Goal: Use online tool/utility: Utilize a website feature to perform a specific function

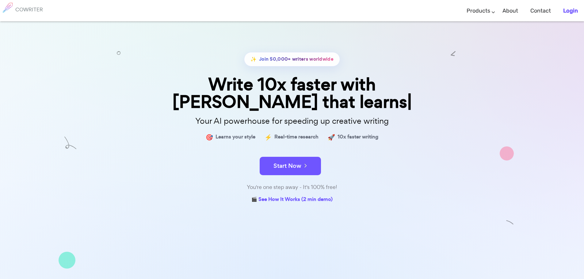
click at [570, 10] on b "Login" at bounding box center [570, 10] width 15 height 7
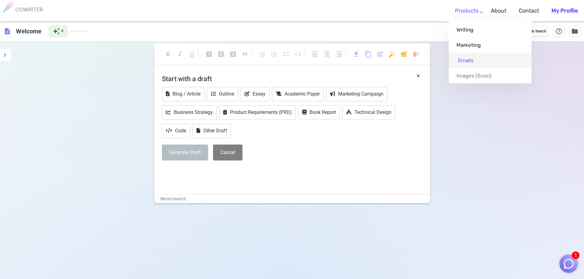
click at [468, 63] on link "Emails" at bounding box center [490, 60] width 83 height 15
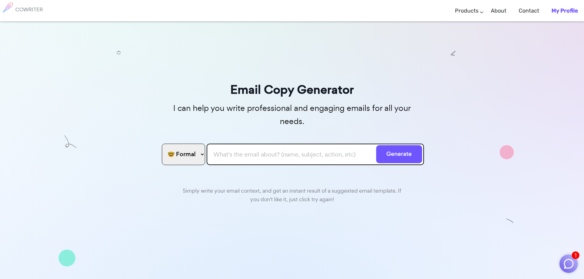
click at [219, 144] on input "text" at bounding box center [315, 154] width 217 height 21
paste input "Dear [PERSON_NAME], I hope you’re doing great! I wanted to reach out personally…"
click at [360, 144] on input "Dear [PERSON_NAME], I hope you’re doing great! I wanted to reach out personally…" at bounding box center [315, 154] width 217 height 21
paste input "The best part? Getting started takes just a few minutes, and once you’re set up…"
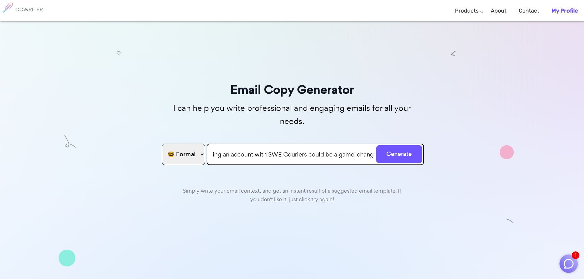
scroll to position [0, 1512]
type input "Dear [PERSON_NAME], I hope you’re doing great! I wanted to reach out personally…"
click at [391, 145] on button "Generate" at bounding box center [399, 154] width 46 height 18
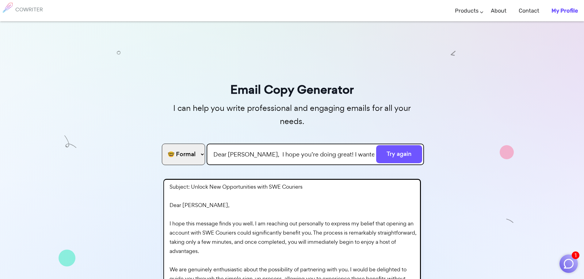
click at [190, 144] on select "🤓 Formal 😊 Friendly 😂 Funny 🥹 Emotional 😊 Sweet 🥸 Bold" at bounding box center [183, 154] width 43 height 21
click at [162, 144] on select "🤓 Formal 😊 Friendly 😂 Funny 🥹 Emotional 😊 Sweet 🥸 Bold" at bounding box center [183, 154] width 43 height 21
click at [391, 145] on button "Try again" at bounding box center [399, 154] width 46 height 18
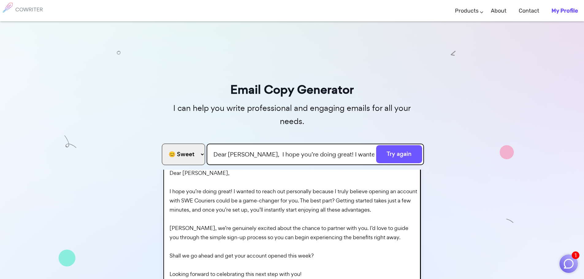
scroll to position [53, 0]
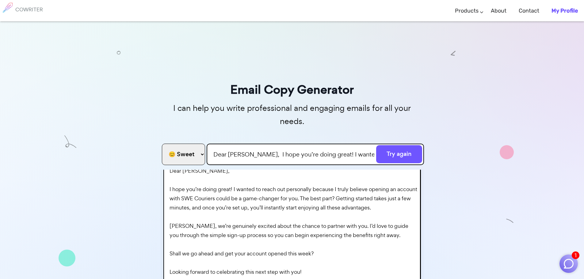
click at [196, 144] on select "🤓 Formal 😊 Friendly 😂 Funny 🥹 Emotional 😊 Sweet 🥸 Bold" at bounding box center [183, 154] width 43 height 21
select select "friendly"
click at [162, 144] on select "🤓 Formal 😊 Friendly 😂 Funny 🥹 Emotional 😊 Sweet 🥸 Bold" at bounding box center [183, 154] width 43 height 21
click at [392, 145] on button "Try again" at bounding box center [399, 154] width 46 height 18
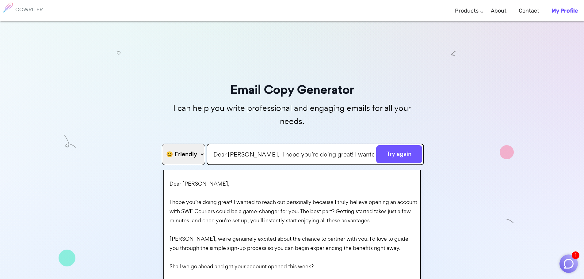
scroll to position [50, 0]
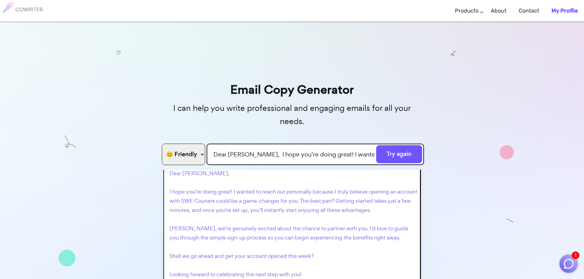
click at [259, 208] on p "**Subject:** Unlock New Opportunities with SWE Couriers! **Email Body:** Dear […" at bounding box center [294, 228] width 248 height 193
click at [259, 200] on p "**Subject:** Unlock New Opportunities with SWE Couriers! **Email Body:** Dear […" at bounding box center [294, 228] width 248 height 193
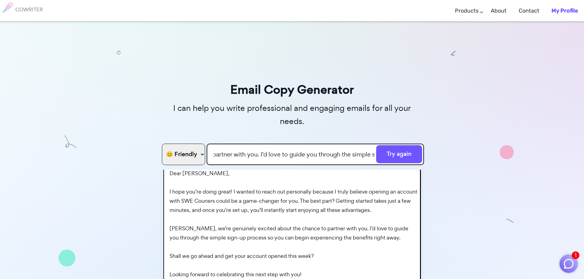
scroll to position [0, 1513]
drag, startPoint x: 212, startPoint y: 143, endPoint x: 588, endPoint y: 138, distance: 376.9
click at [584, 138] on html "1 COWRITER Products Writing Marketing Emails Images (soon) About Contact My Pro…" at bounding box center [292, 174] width 584 height 348
paste input "Good Morning [PERSON_NAME], I’m just following up on our previous email. Yes, w…"
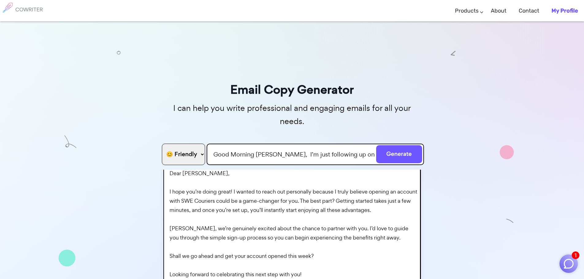
scroll to position [0, 494]
type input "Good Morning [PERSON_NAME], I’m just following up on our previous email. Yes, w…"
click at [395, 145] on button "Generate" at bounding box center [399, 154] width 46 height 18
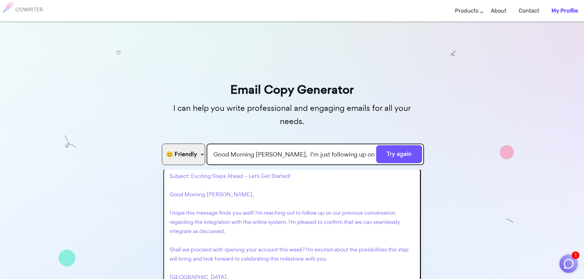
scroll to position [16, 0]
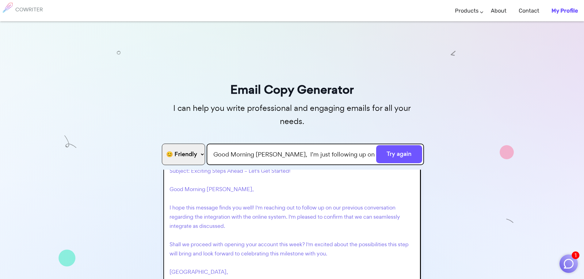
click at [205, 209] on p "Subject: Exciting Steps Ahead – Let's Get Started! Good Morning [PERSON_NAME], …" at bounding box center [294, 239] width 248 height 147
